Goal: Find specific page/section: Find specific page/section

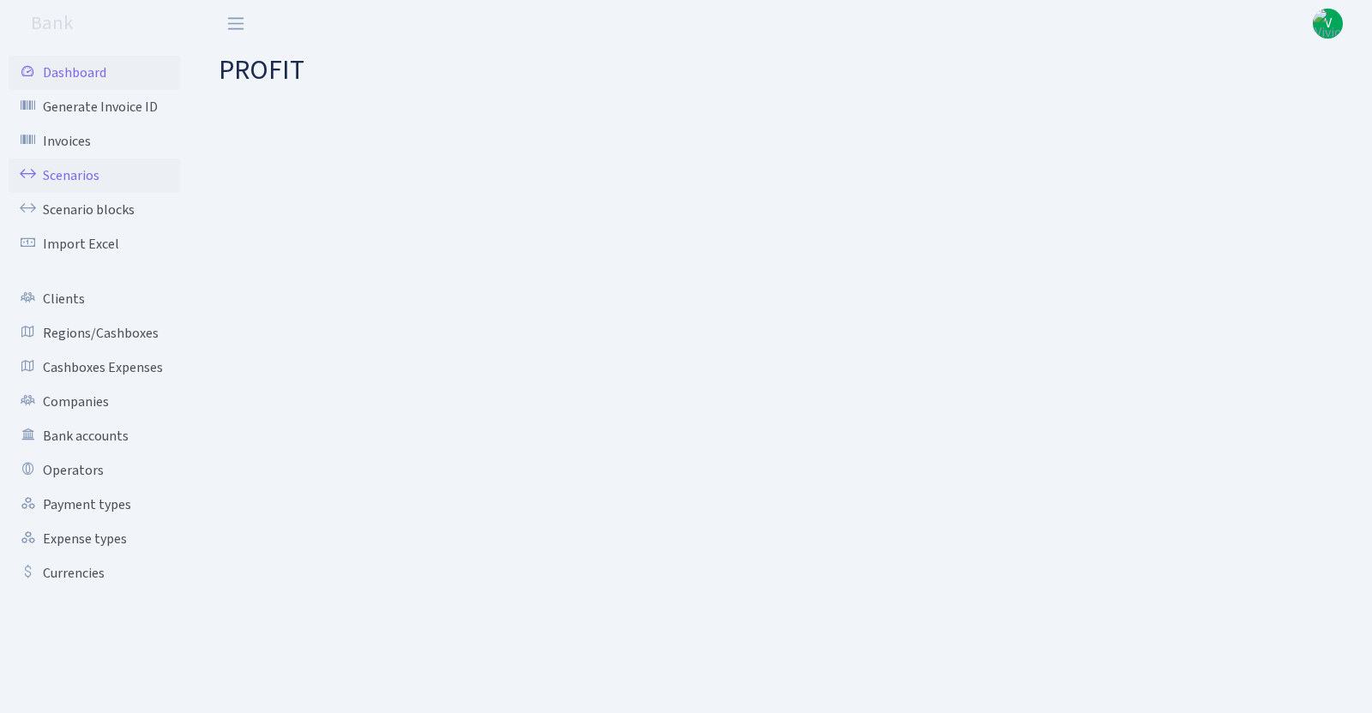
click at [74, 171] on link "Scenarios" at bounding box center [94, 176] width 171 height 34
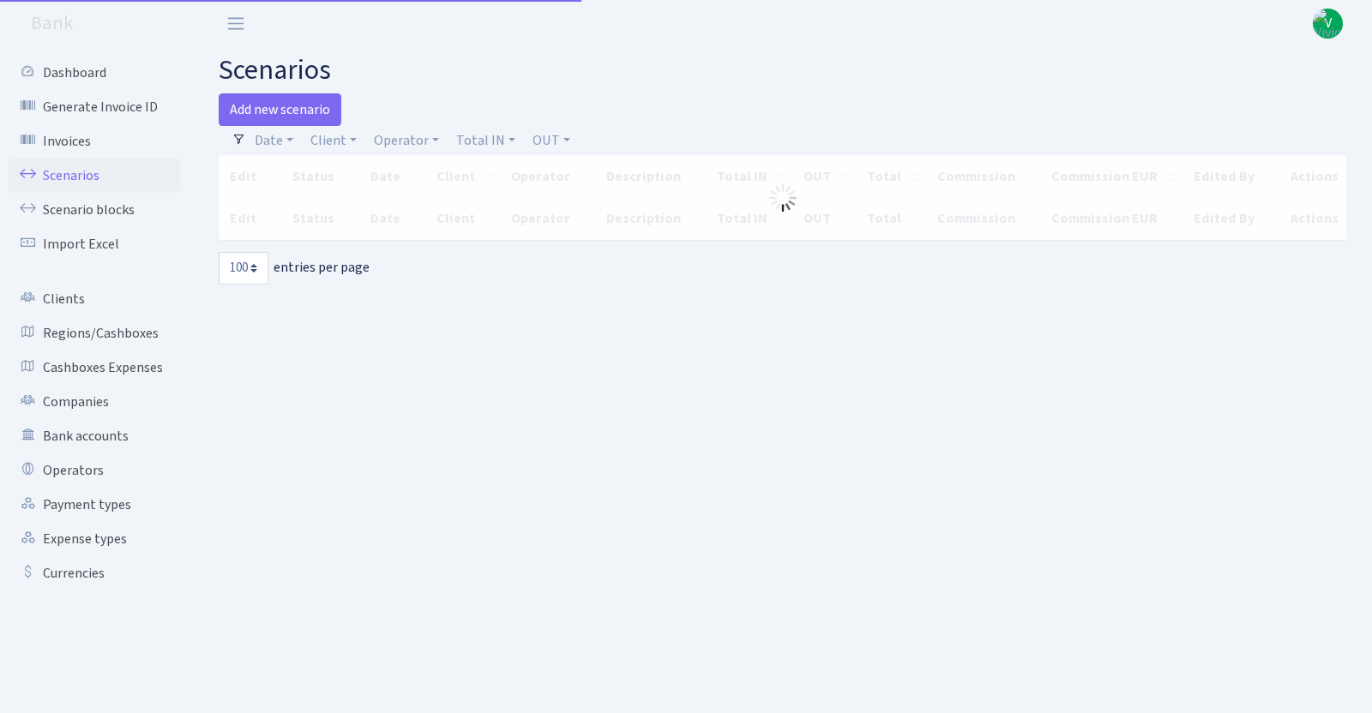
select select "100"
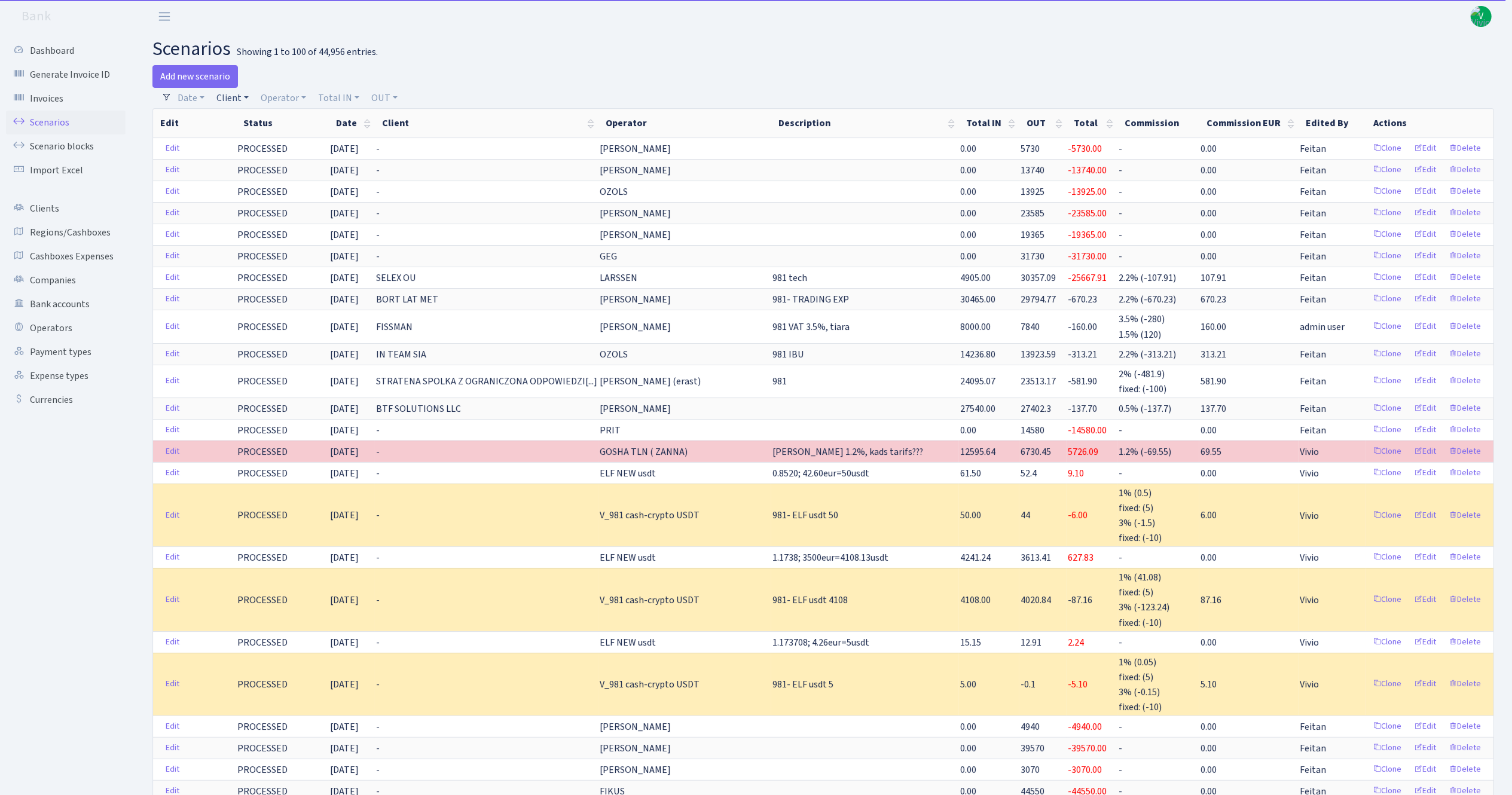
click at [230, 103] on link "Client" at bounding box center [232, 98] width 42 height 20
click at [257, 136] on input "search" at bounding box center [259, 141] width 88 height 19
type input "7"
click at [269, 155] on li "7 SIDE SIA" at bounding box center [259, 163] width 90 height 21
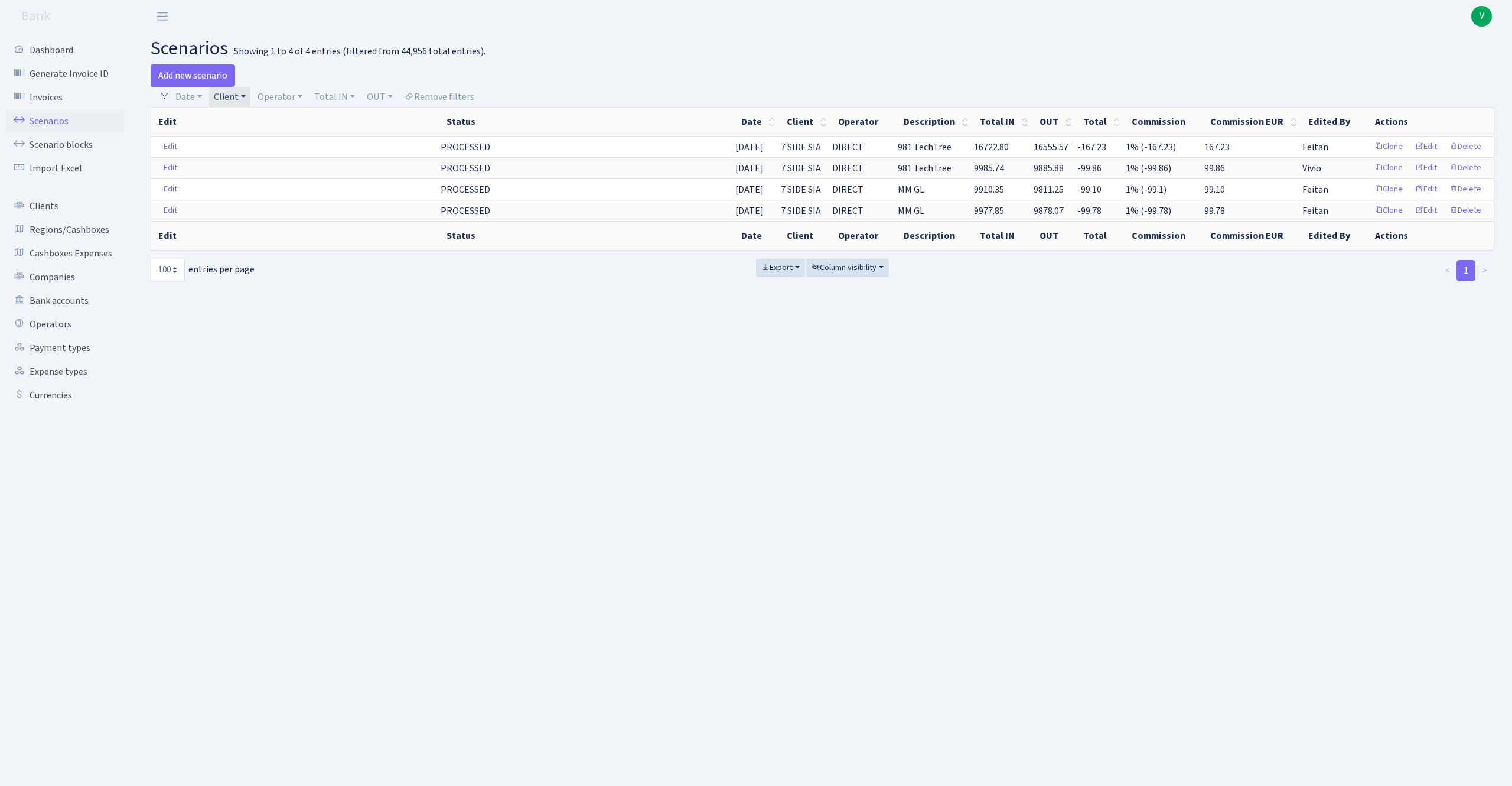
click at [230, 101] on link "Client" at bounding box center [229, 97] width 41 height 20
